Goal: Task Accomplishment & Management: Manage account settings

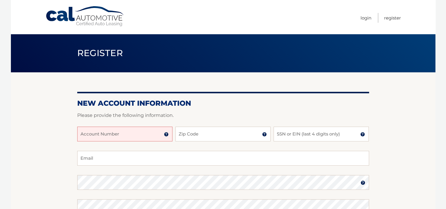
click at [139, 133] on input "Account Number" at bounding box center [124, 134] width 95 height 15
type input "44456023456"
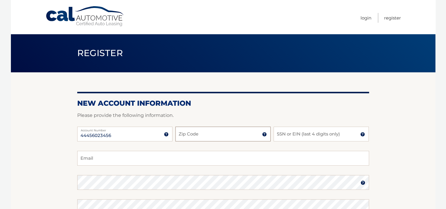
click at [195, 136] on input "Zip Code" at bounding box center [223, 134] width 95 height 15
type input "07003"
click at [302, 135] on input "SSN or EIN (last 4 digits only)" at bounding box center [321, 134] width 95 height 15
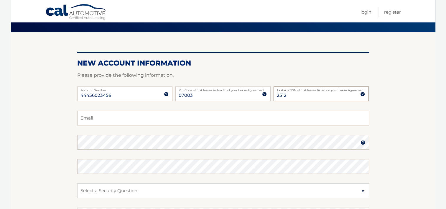
scroll to position [59, 0]
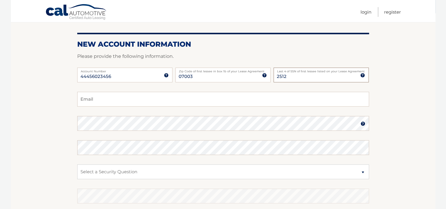
type input "2512"
click at [168, 97] on input "Email" at bounding box center [223, 99] width 292 height 15
type input "jasper5245@aol.com"
click at [362, 125] on img at bounding box center [363, 123] width 5 height 5
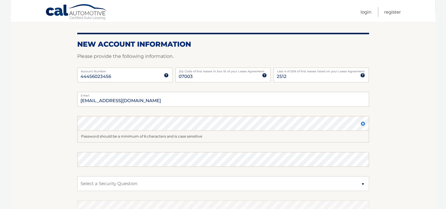
click at [362, 125] on img at bounding box center [363, 123] width 5 height 5
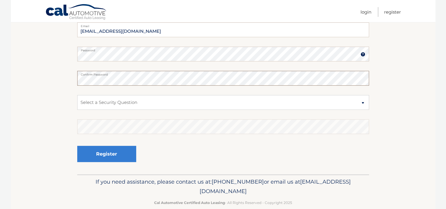
scroll to position [138, 0]
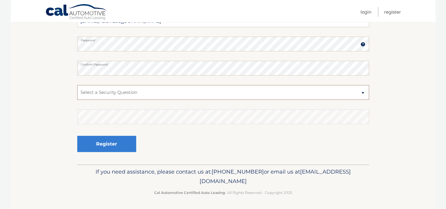
click at [363, 93] on select "Select a Security Question What was the name of your elementary school? What is…" at bounding box center [223, 92] width 292 height 15
select select "2"
click at [77, 85] on select "Select a Security Question What was the name of your elementary school? What is…" at bounding box center [223, 92] width 292 height 15
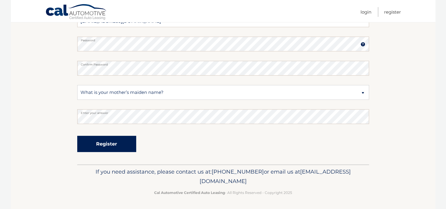
click at [119, 141] on button "Register" at bounding box center [106, 144] width 59 height 16
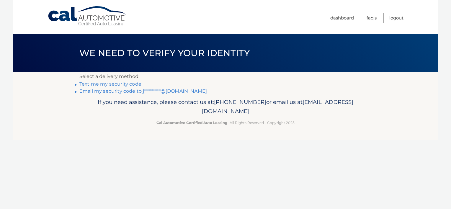
click at [116, 81] on link "Text me my security code" at bounding box center [110, 84] width 62 height 6
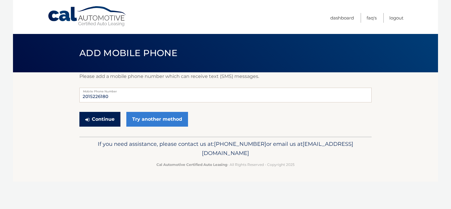
click at [99, 117] on button "Continue" at bounding box center [99, 119] width 41 height 15
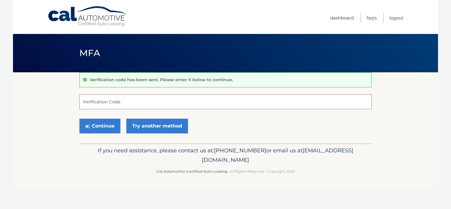
click at [116, 104] on input "Verification Code" at bounding box center [225, 101] width 292 height 15
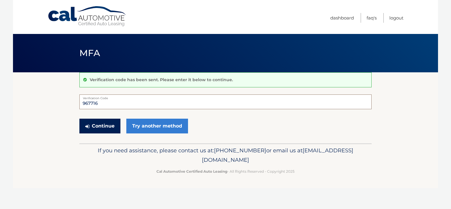
type input "967716"
click at [104, 124] on button "Continue" at bounding box center [99, 126] width 41 height 15
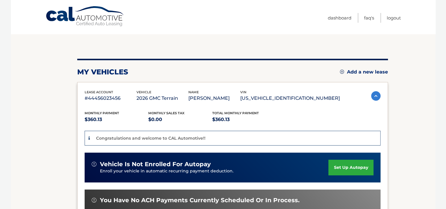
scroll to position [59, 0]
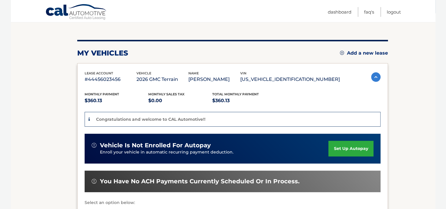
click at [342, 146] on link "set up autopay" at bounding box center [351, 149] width 45 height 16
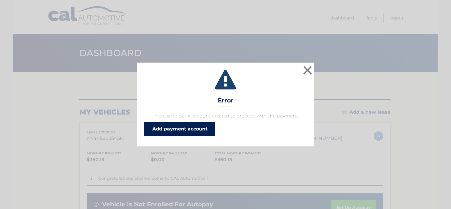
click at [182, 127] on link "Add payment account" at bounding box center [179, 129] width 71 height 14
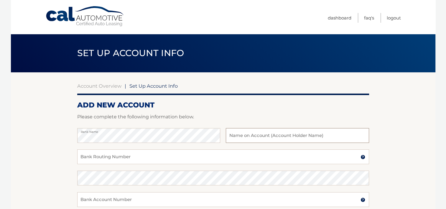
click at [253, 135] on input "text" at bounding box center [297, 135] width 143 height 15
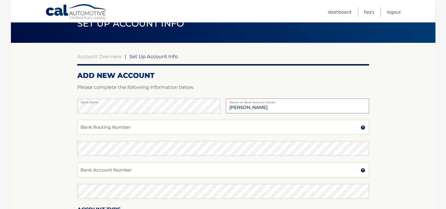
type input "[PERSON_NAME]"
click at [189, 126] on input "Bank Routing Number" at bounding box center [223, 127] width 292 height 15
type input "021201503"
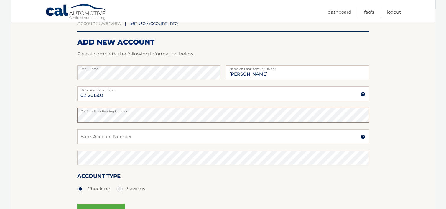
scroll to position [88, 0]
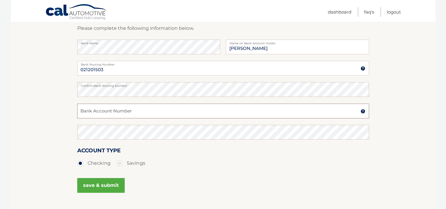
click at [142, 110] on input "Bank Account Number" at bounding box center [223, 111] width 292 height 15
type input "4241038143"
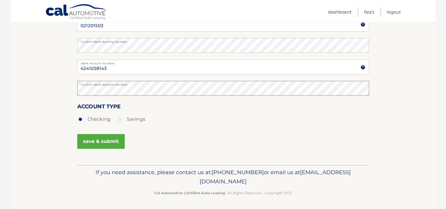
scroll to position [133, 0]
click at [100, 140] on button "save & submit" at bounding box center [100, 140] width 47 height 15
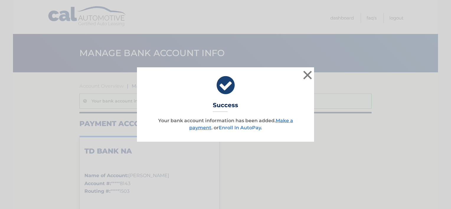
click at [248, 128] on link "Enroll In AutoPay" at bounding box center [240, 128] width 42 height 6
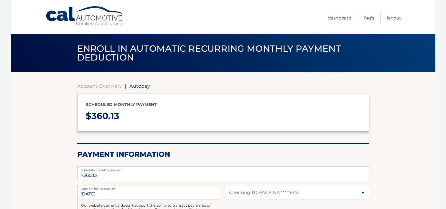
select select "MjIwMzYyZDEtZmIzYy00OGNiLWI2ZDktNWIxZmRiN2QxZjg3"
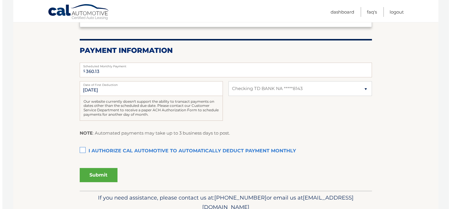
scroll to position [118, 0]
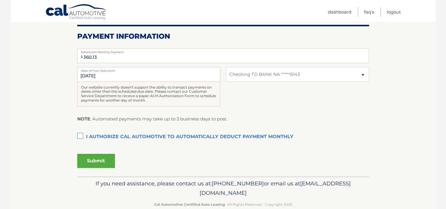
click at [79, 137] on label "I authorize cal automotive to automatically deduct payment monthly This checkbo…" at bounding box center [223, 137] width 292 height 12
click at [0, 0] on input "I authorize cal automotive to automatically deduct payment monthly This checkbo…" at bounding box center [0, 0] width 0 height 0
click at [98, 160] on button "Submit" at bounding box center [96, 161] width 38 height 14
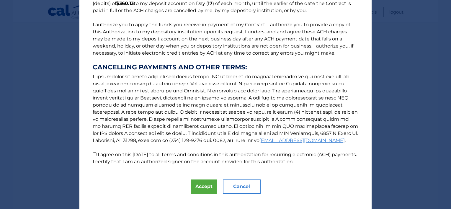
scroll to position [70, 0]
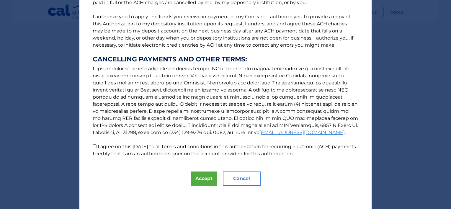
click at [93, 145] on input "I agree on this 10/02/2025 to all terms and conditions in this authorization fo…" at bounding box center [95, 146] width 4 height 4
checkbox input "true"
click at [198, 177] on button "Accept" at bounding box center [204, 178] width 27 height 14
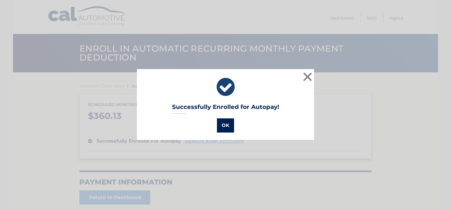
click at [226, 124] on button "OK" at bounding box center [225, 125] width 17 height 14
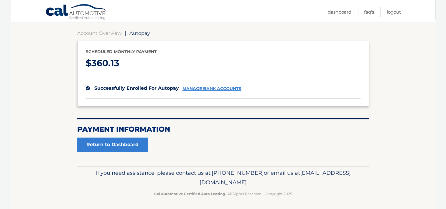
scroll to position [54, 0]
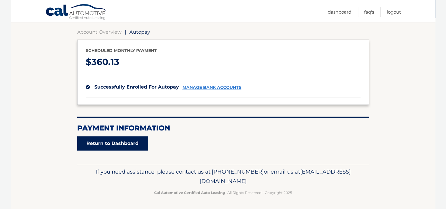
click at [111, 145] on link "Return to Dashboard" at bounding box center [112, 143] width 71 height 14
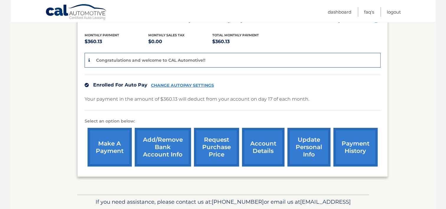
scroll to position [147, 0]
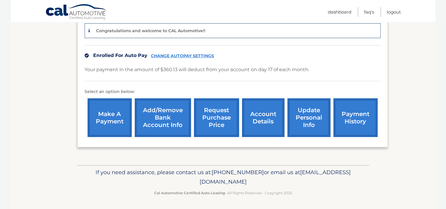
click at [306, 121] on link "update personal info" at bounding box center [309, 117] width 43 height 39
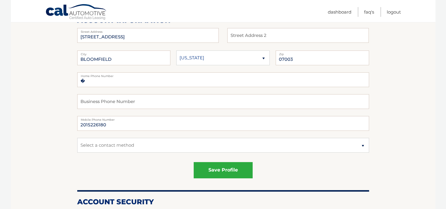
scroll to position [88, 0]
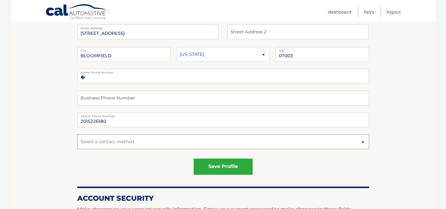
click at [363, 143] on select "Select a contact method Mobile Home" at bounding box center [223, 141] width 292 height 15
select select "1"
click at [77, 134] on select "Select a contact method Mobile Home" at bounding box center [223, 141] width 292 height 15
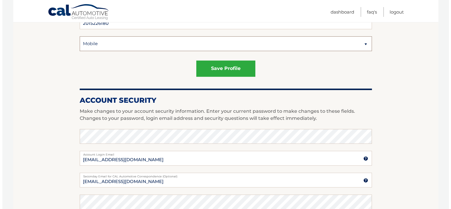
scroll to position [177, 0]
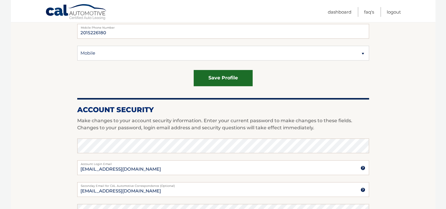
click at [230, 77] on button "save profile" at bounding box center [223, 78] width 59 height 16
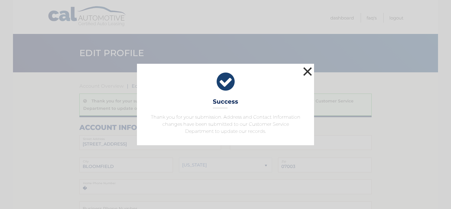
click at [308, 68] on button "×" at bounding box center [307, 71] width 12 height 12
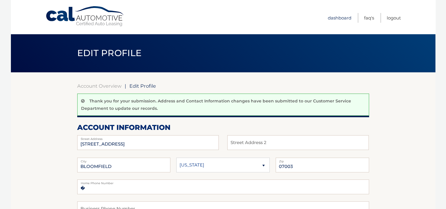
click at [338, 17] on link "Dashboard" at bounding box center [340, 18] width 24 height 10
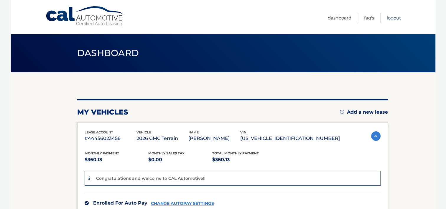
click at [396, 16] on link "Logout" at bounding box center [394, 18] width 14 height 10
